Goal: Information Seeking & Learning: Learn about a topic

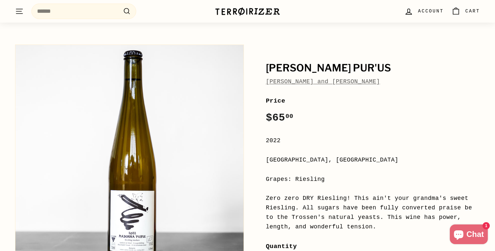
scroll to position [25, 0]
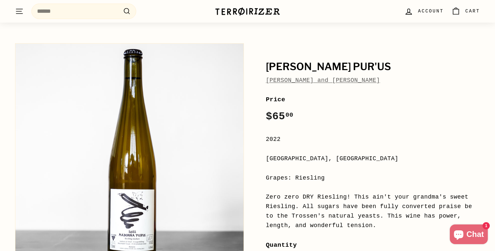
click at [283, 81] on link "[PERSON_NAME] and [PERSON_NAME]" at bounding box center [323, 80] width 114 height 7
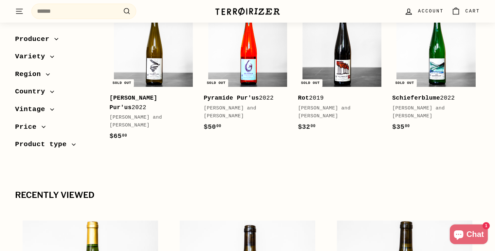
scroll to position [85, 0]
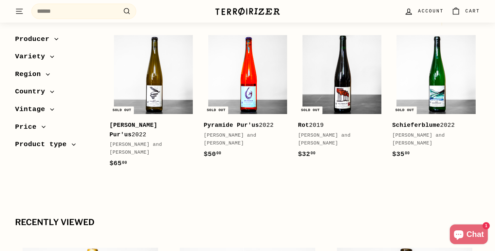
click at [236, 69] on img at bounding box center [247, 74] width 79 height 79
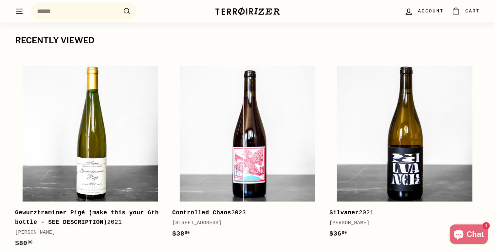
scroll to position [266, 0]
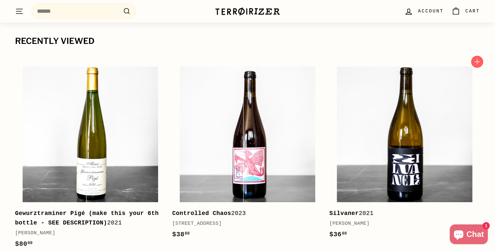
click at [360, 219] on div "Andi Weigand" at bounding box center [401, 223] width 144 height 8
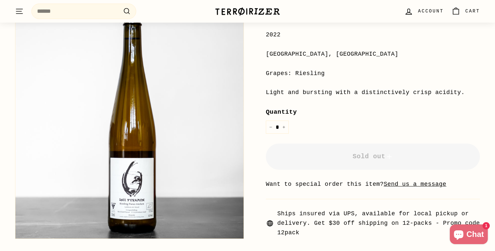
scroll to position [76, 0]
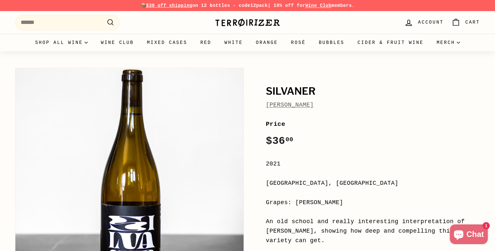
click at [292, 103] on link "[PERSON_NAME]" at bounding box center [290, 104] width 48 height 7
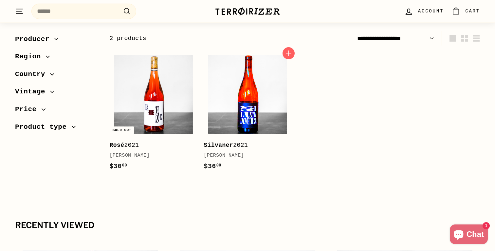
scroll to position [56, 0]
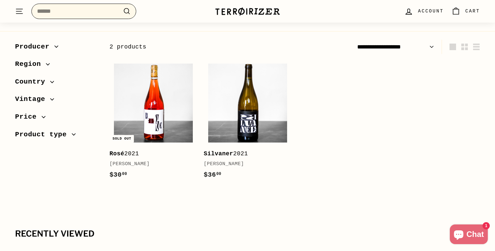
click at [97, 9] on input "Search" at bounding box center [83, 11] width 105 height 15
type input "*"
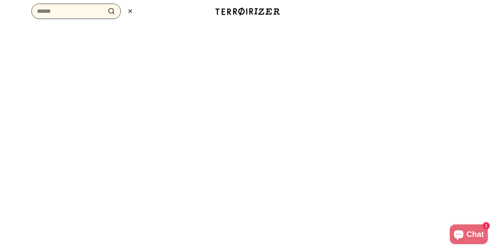
type input "*"
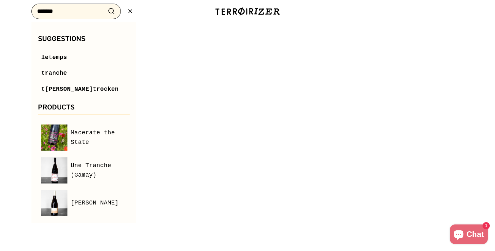
type input "*******"
click at [105, 6] on button ".cls-1{fill:none;stroke:#000;stroke-miterlimit:10;stroke-width:2px} Search" at bounding box center [111, 11] width 12 height 10
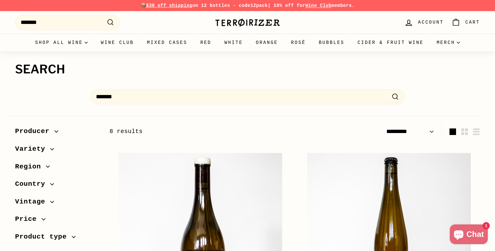
select select "*********"
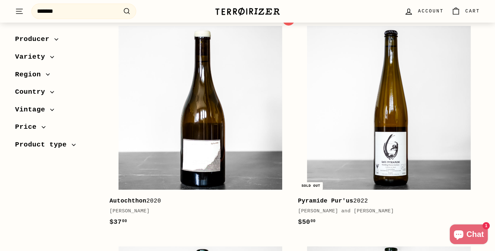
scroll to position [127, 0]
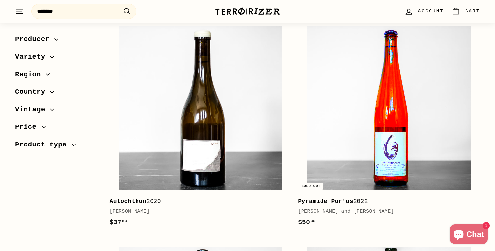
click at [357, 144] on img at bounding box center [389, 108] width 164 height 164
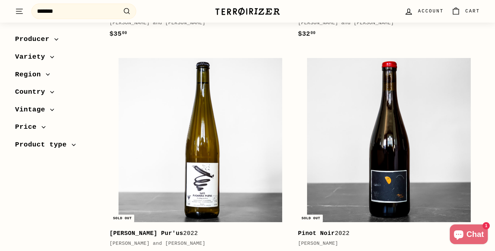
scroll to position [533, 0]
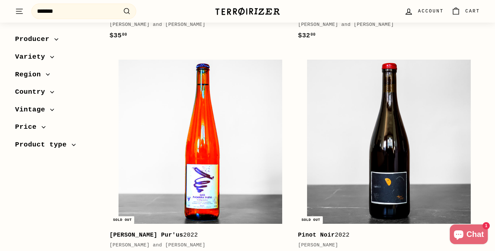
click at [228, 146] on img at bounding box center [200, 142] width 164 height 164
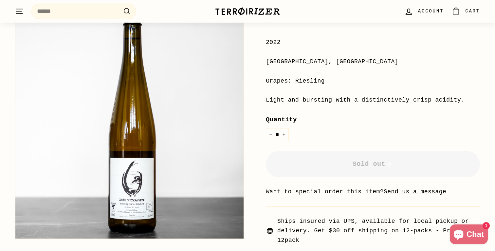
scroll to position [135, 0]
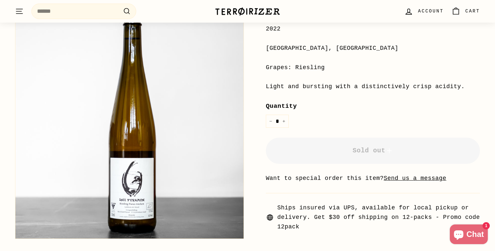
click at [130, 164] on img at bounding box center [129, 124] width 228 height 228
drag, startPoint x: 133, startPoint y: 184, endPoint x: 309, endPoint y: 1, distance: 254.5
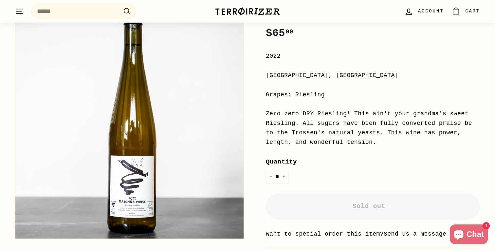
scroll to position [109, 0]
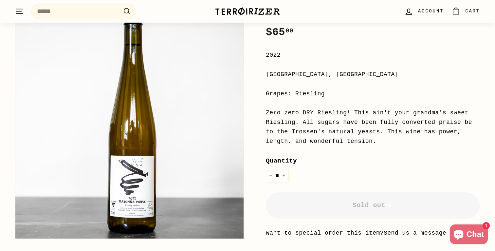
click at [126, 204] on img at bounding box center [129, 124] width 228 height 228
drag, startPoint x: 132, startPoint y: 180, endPoint x: 343, endPoint y: 2, distance: 276.4
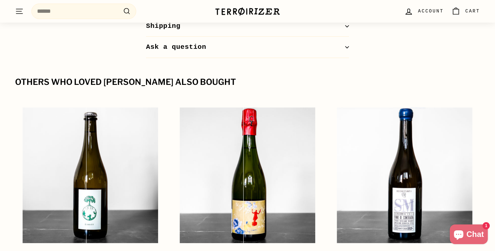
scroll to position [747, 0]
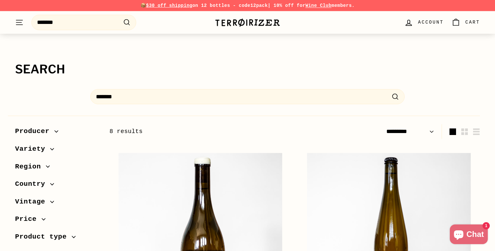
select select "*********"
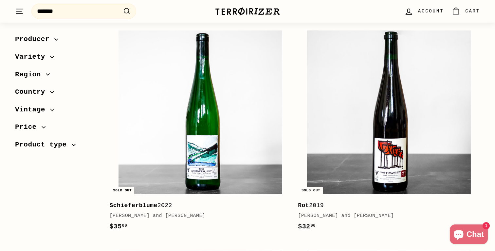
scroll to position [345, 0]
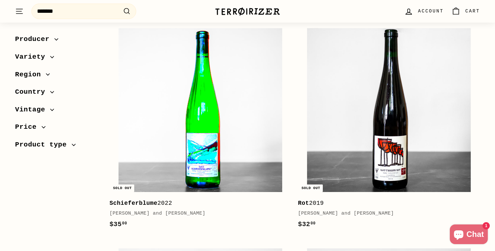
click at [192, 157] on img at bounding box center [200, 110] width 164 height 164
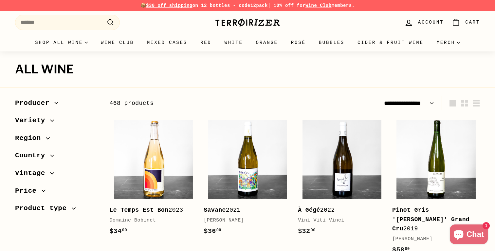
select select "**********"
click at [53, 25] on input "Search" at bounding box center [67, 22] width 105 height 15
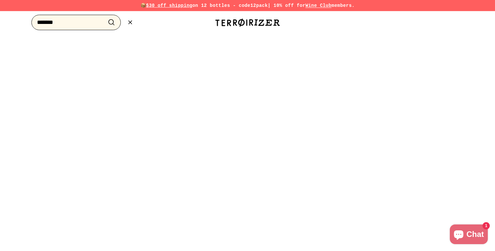
type input "*******"
click at [105, 17] on button ".cls-1{fill:none;stroke:#000;stroke-miterlimit:10;stroke-width:2px} Search" at bounding box center [111, 22] width 12 height 10
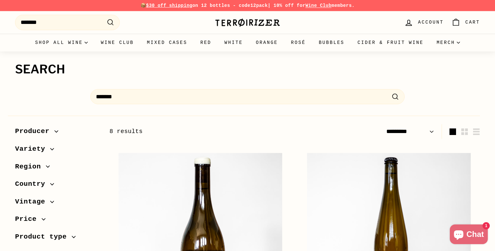
select select "*********"
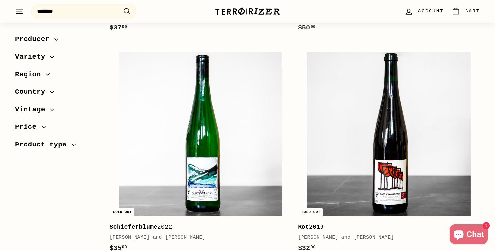
scroll to position [346, 0]
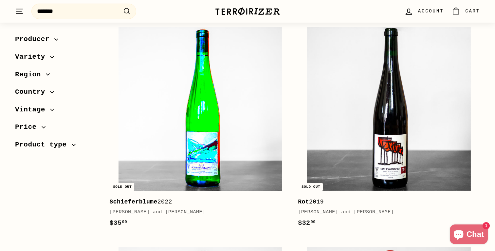
click at [253, 121] on img at bounding box center [200, 109] width 164 height 164
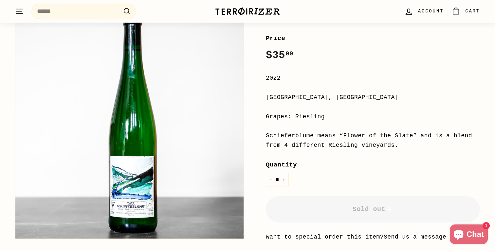
scroll to position [84, 0]
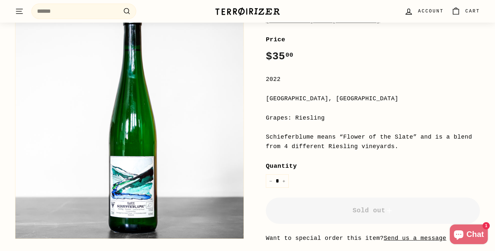
click at [144, 156] on img at bounding box center [129, 124] width 228 height 228
drag, startPoint x: 144, startPoint y: 156, endPoint x: 241, endPoint y: 14, distance: 172.0
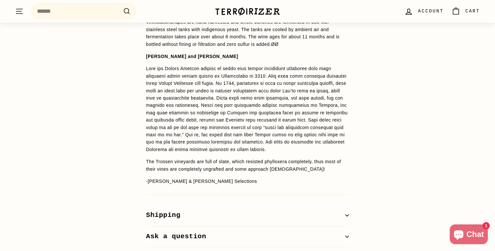
scroll to position [574, 0]
